Goal: Task Accomplishment & Management: Manage account settings

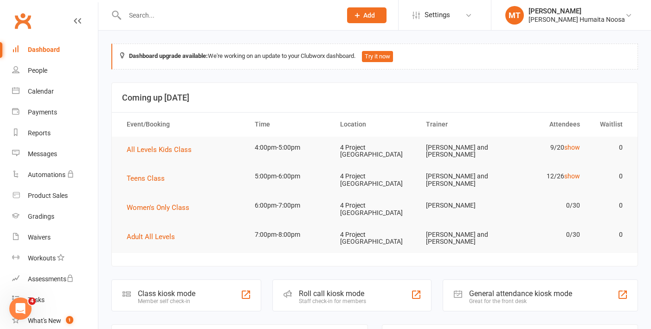
click at [158, 24] on div at bounding box center [223, 15] width 224 height 30
click at [137, 23] on div at bounding box center [223, 15] width 224 height 30
click at [150, 10] on input "text" at bounding box center [228, 15] width 213 height 13
click at [150, 18] on input "text" at bounding box center [228, 15] width 213 height 13
click at [152, 15] on input "text" at bounding box center [228, 15] width 213 height 13
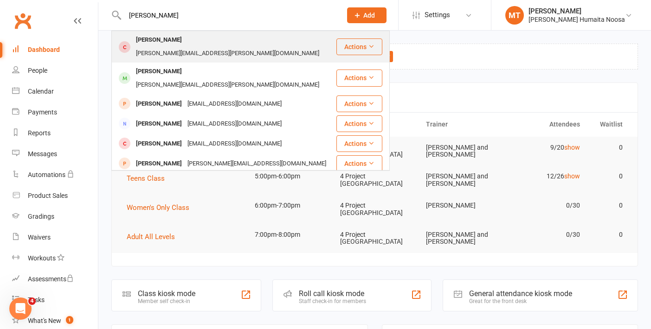
type input "[PERSON_NAME]"
click at [192, 47] on div "[PERSON_NAME][EMAIL_ADDRESS][PERSON_NAME][DOMAIN_NAME]" at bounding box center [227, 53] width 189 height 13
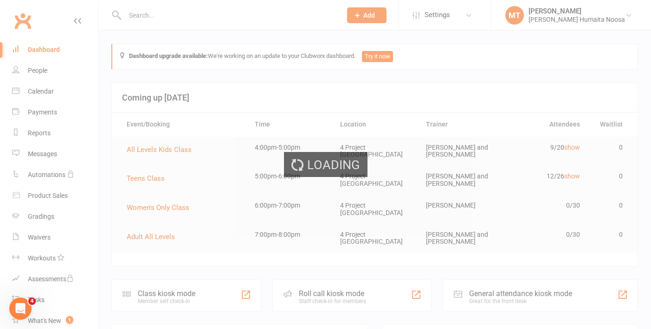
click at [186, 12] on div "Loading" at bounding box center [325, 164] width 651 height 329
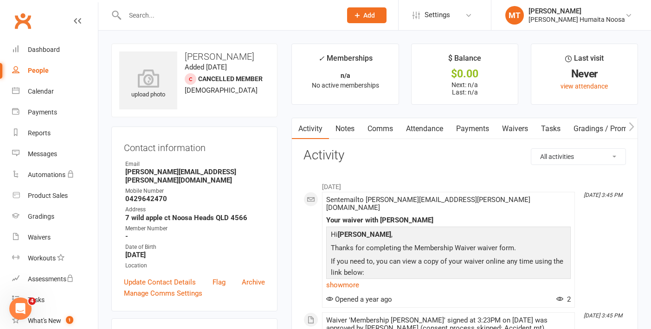
click at [176, 13] on input "text" at bounding box center [228, 15] width 213 height 13
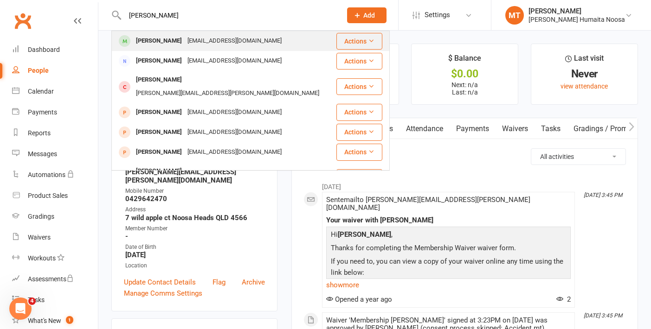
type input "[PERSON_NAME]"
click at [176, 42] on div "[PERSON_NAME]" at bounding box center [159, 40] width 52 height 13
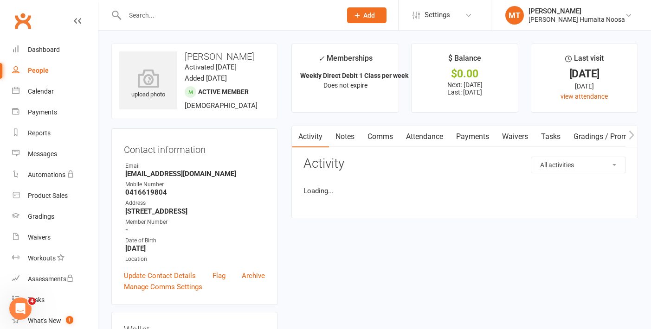
click at [483, 135] on link "Payments" at bounding box center [473, 136] width 46 height 21
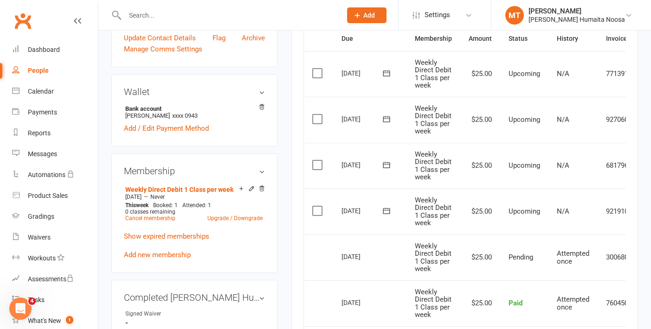
scroll to position [237, 0]
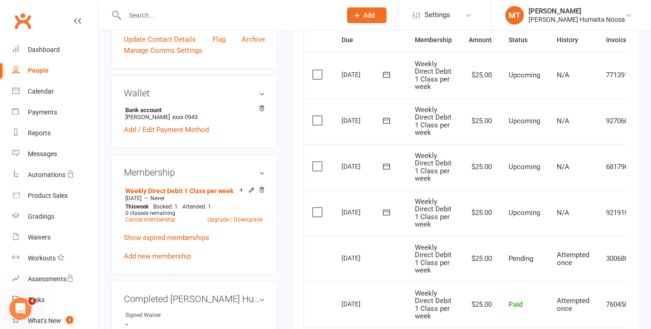
click at [314, 119] on label at bounding box center [318, 120] width 13 height 9
click at [314, 116] on input "checkbox" at bounding box center [315, 116] width 6 height 0
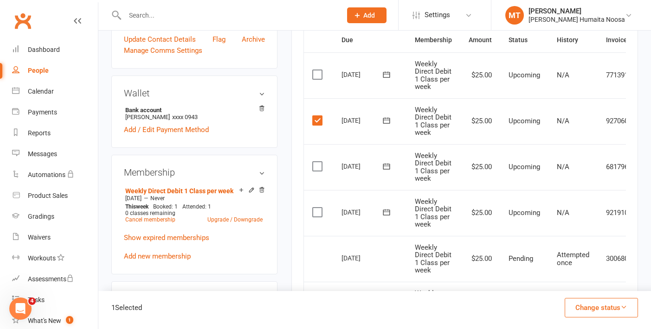
click at [317, 70] on label at bounding box center [318, 74] width 13 height 9
click at [317, 70] on input "checkbox" at bounding box center [315, 70] width 6 height 0
click at [314, 113] on td "Select this" at bounding box center [318, 121] width 29 height 46
click at [315, 119] on label at bounding box center [318, 120] width 13 height 9
click at [315, 116] on input "checkbox" at bounding box center [315, 116] width 6 height 0
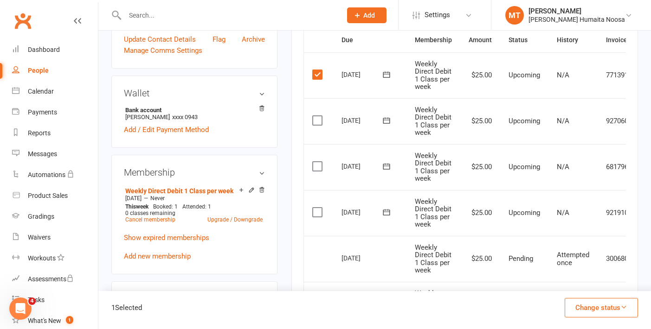
click at [316, 77] on label at bounding box center [318, 74] width 13 height 9
click at [316, 70] on input "checkbox" at bounding box center [315, 70] width 6 height 0
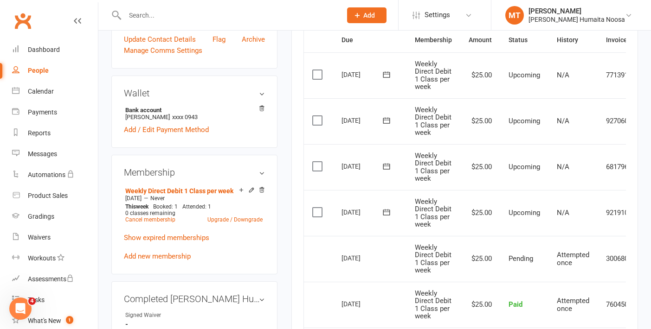
click at [316, 175] on td "Select this" at bounding box center [318, 167] width 29 height 46
click at [316, 168] on label at bounding box center [318, 166] width 13 height 9
click at [316, 162] on input "checkbox" at bounding box center [315, 162] width 6 height 0
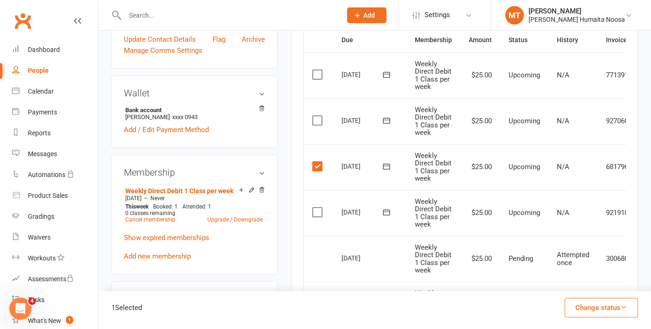
click at [321, 118] on label at bounding box center [318, 120] width 13 height 9
click at [318, 116] on input "checkbox" at bounding box center [315, 116] width 6 height 0
click at [576, 309] on button "Change status" at bounding box center [601, 307] width 73 height 19
click at [572, 287] on link "Skipped" at bounding box center [592, 283] width 92 height 19
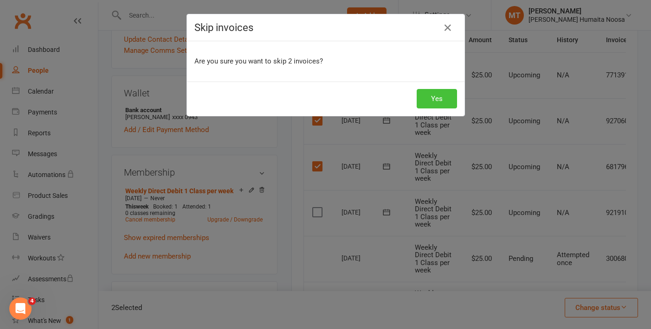
click at [429, 92] on button "Yes" at bounding box center [437, 98] width 40 height 19
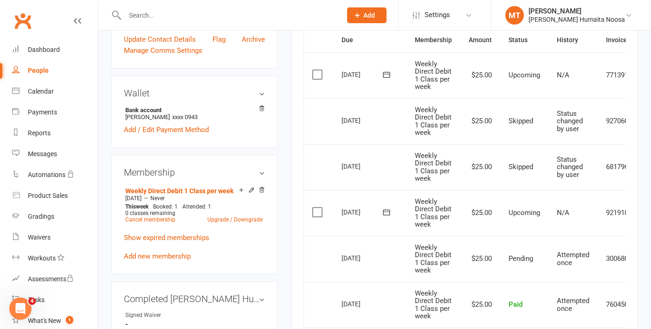
scroll to position [0, 0]
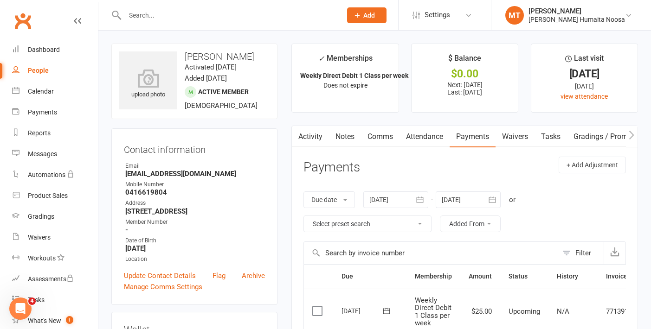
click at [33, 68] on div "People" at bounding box center [38, 70] width 21 height 7
select select "100"
